Goal: Check status: Check status

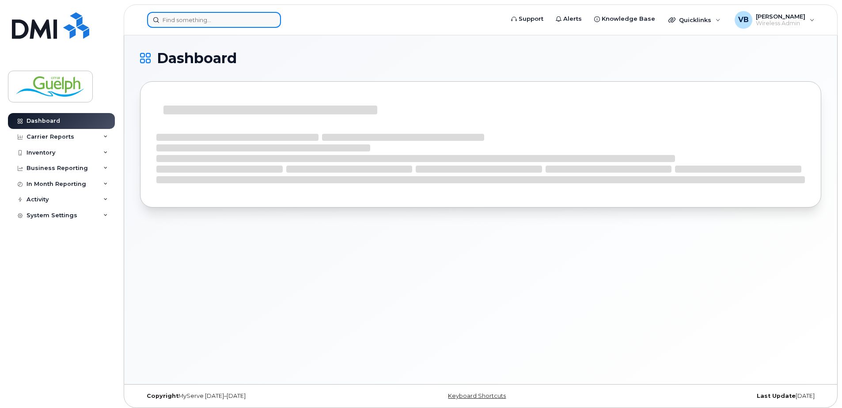
click at [209, 12] on input at bounding box center [214, 20] width 134 height 16
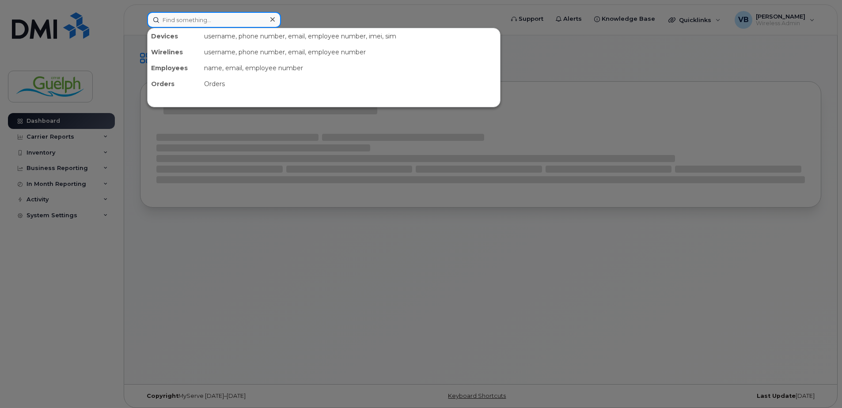
paste input "2268203845"
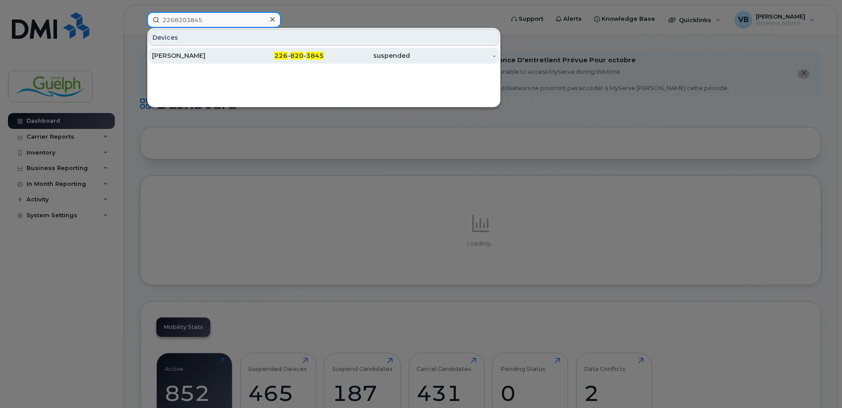
type input "2268203845"
click at [213, 63] on div "[PERSON_NAME]" at bounding box center [195, 56] width 86 height 16
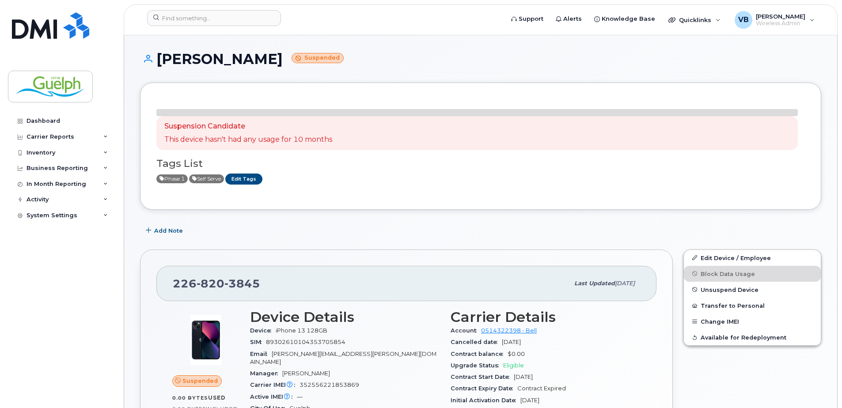
click at [271, 58] on h1 "Scott Wilkinson Suspended" at bounding box center [480, 58] width 681 height 15
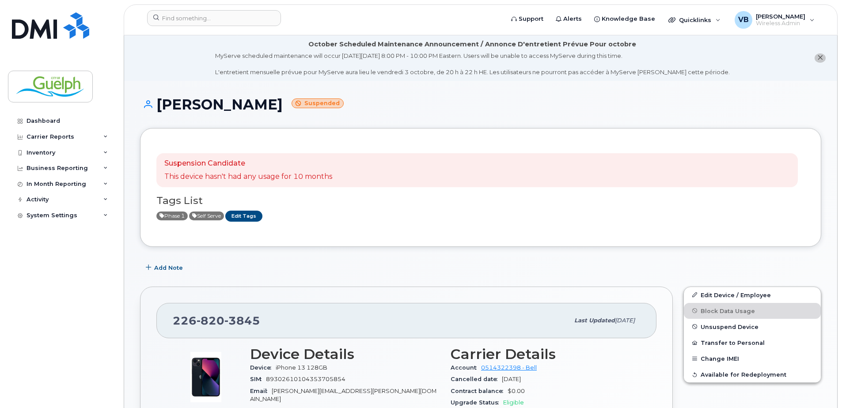
copy div "[PERSON_NAME]"
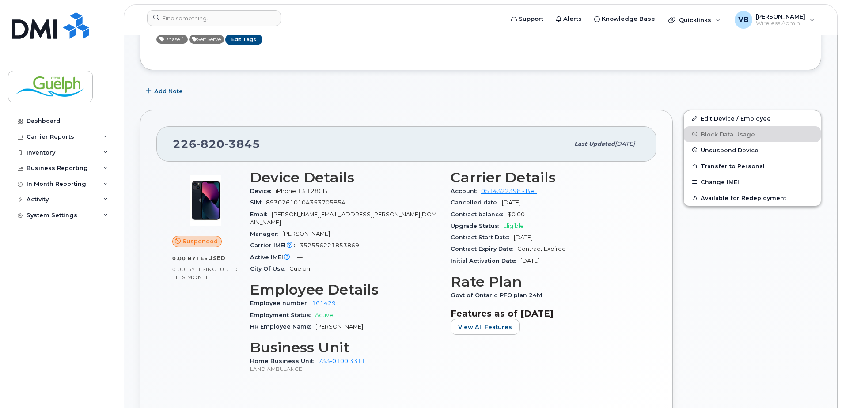
scroll to position [132, 0]
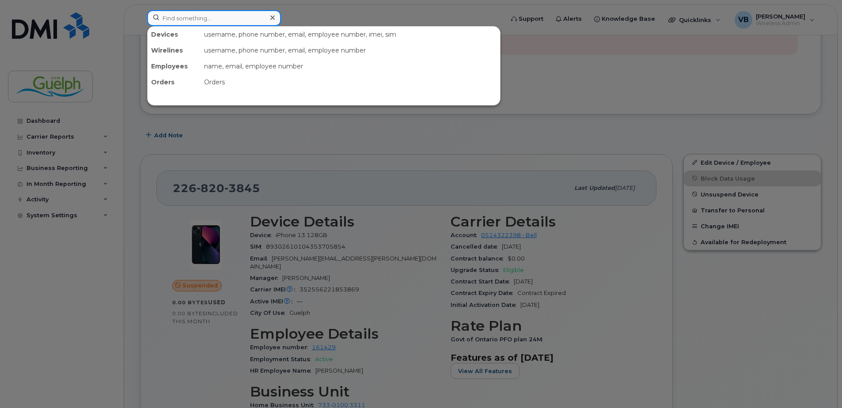
click at [228, 22] on input at bounding box center [214, 18] width 134 height 16
paste input "2268210298"
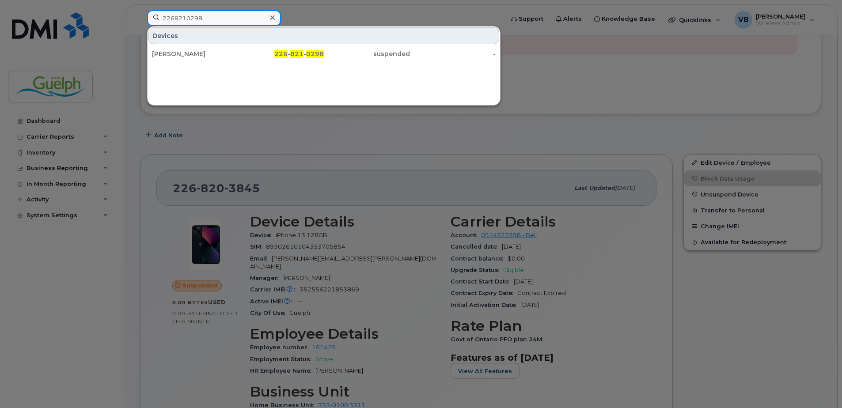
drag, startPoint x: 240, startPoint y: 12, endPoint x: -100, endPoint y: 13, distance: 339.5
paste input "DAvid Tyler"
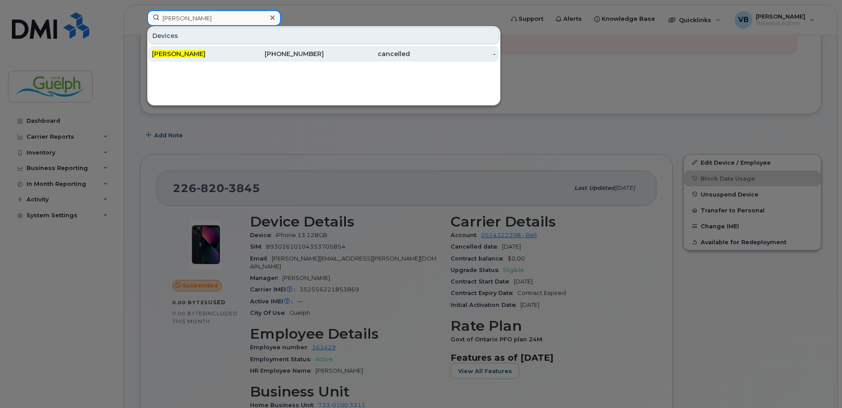
type input "DAvid Tyler"
click at [336, 51] on div "cancelled" at bounding box center [367, 53] width 86 height 9
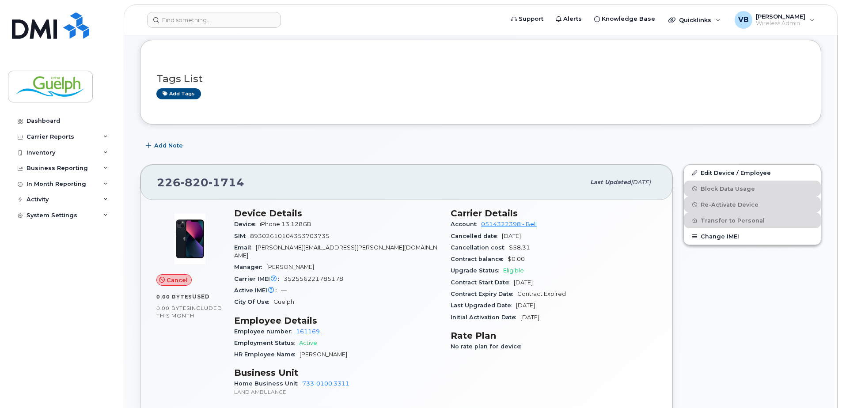
scroll to position [44, 0]
